Goal: Check status: Check status

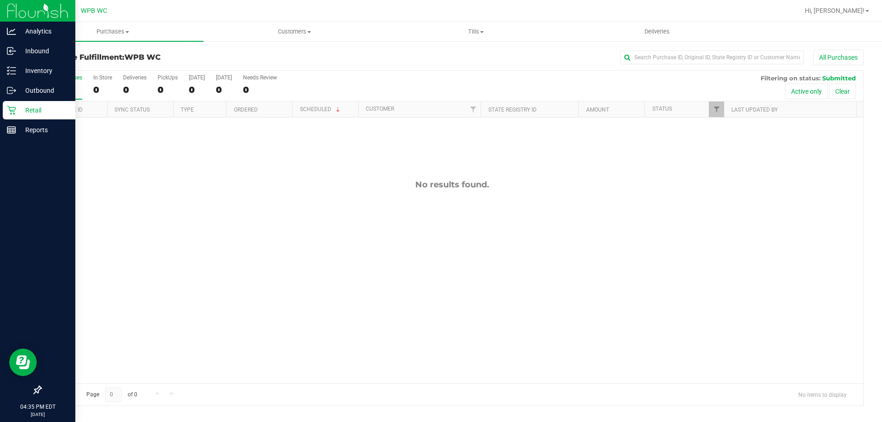
click at [11, 106] on icon at bounding box center [11, 110] width 9 height 9
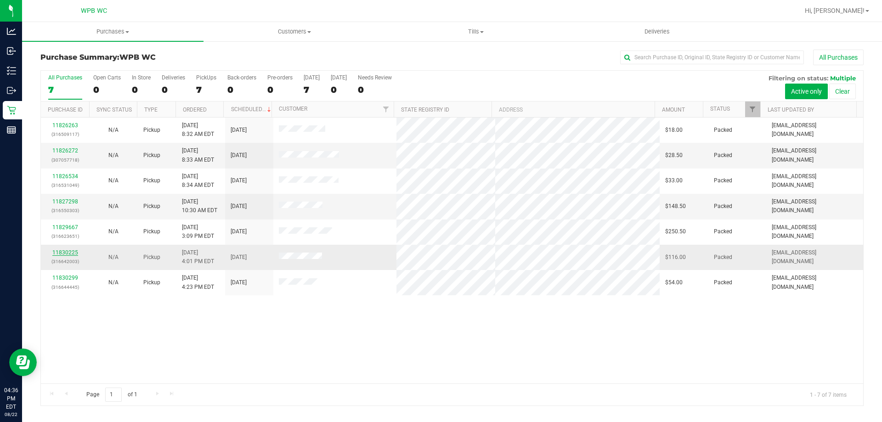
click at [59, 253] on link "11830225" at bounding box center [65, 252] width 26 height 6
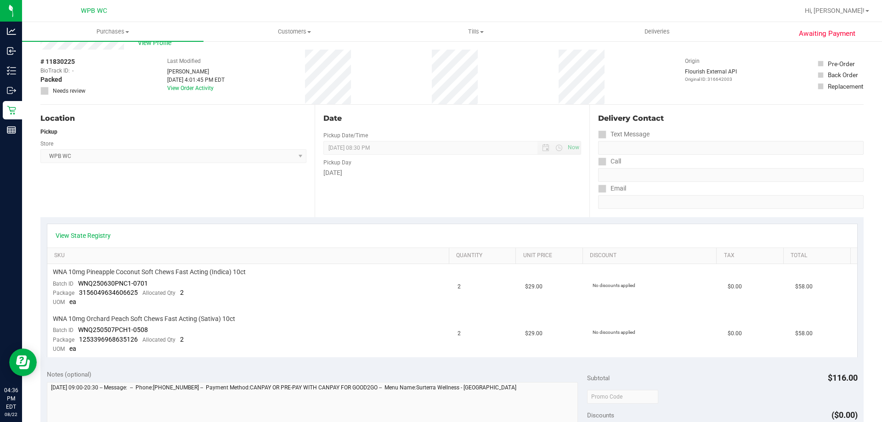
scroll to position [46, 0]
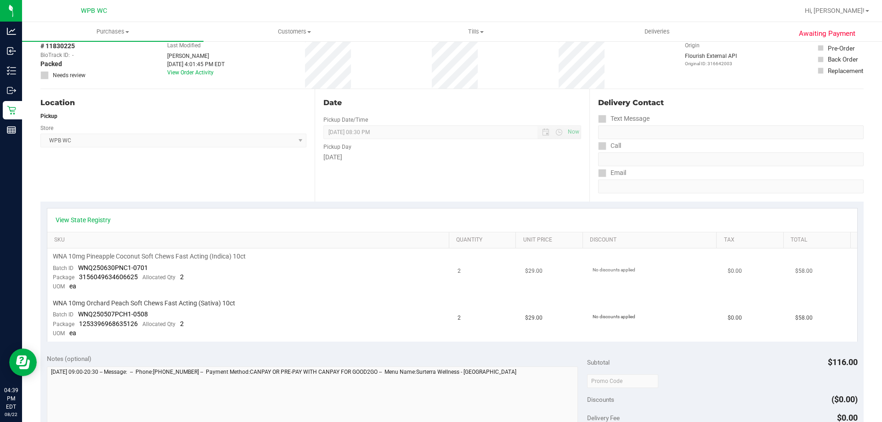
click at [259, 264] on td "WNA 10mg Pineapple Coconut Soft Chews Fast Acting (Indica) 10ct Batch ID WNQ250…" at bounding box center [249, 271] width 405 height 47
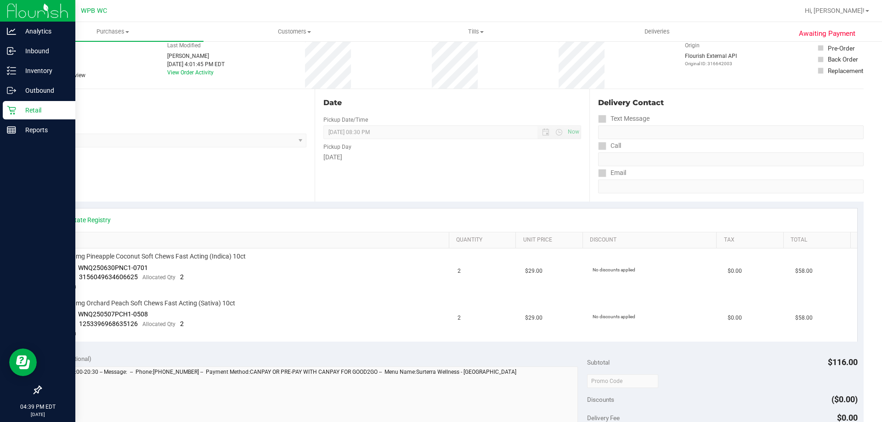
click at [38, 103] on div "Retail" at bounding box center [39, 110] width 73 height 18
